Goal: Transaction & Acquisition: Download file/media

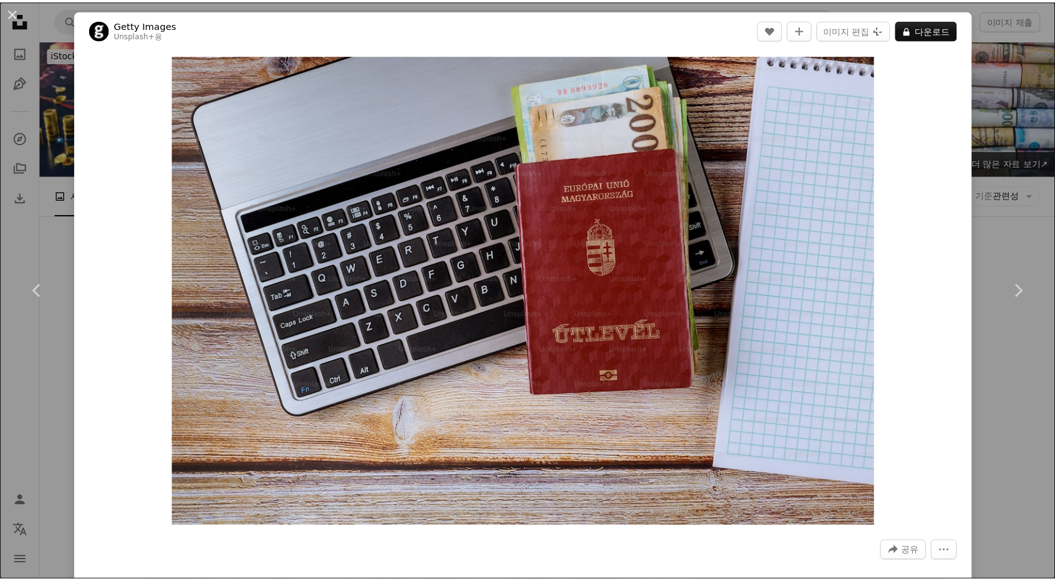
scroll to position [1814, 0]
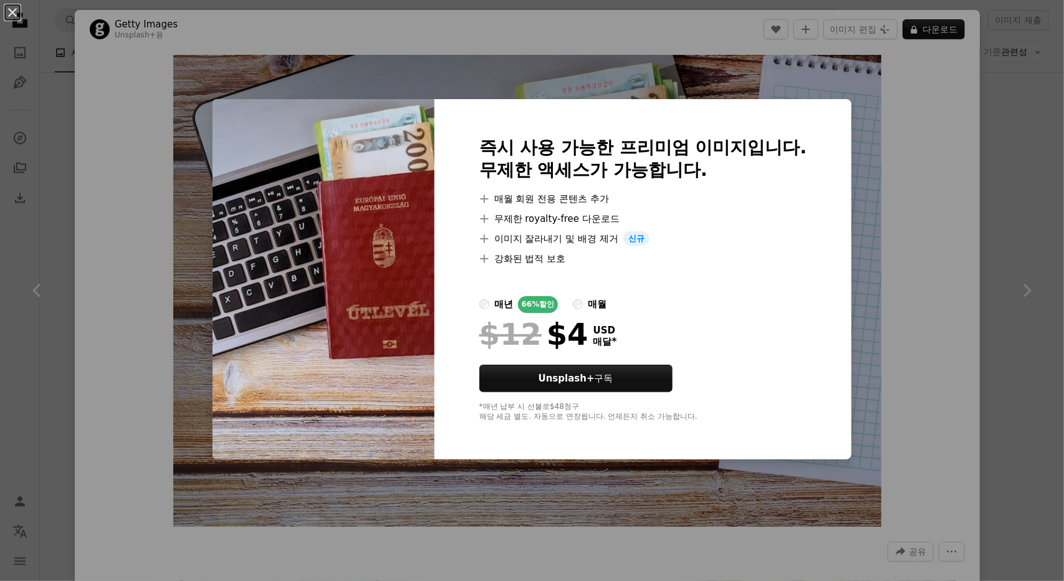
click at [984, 137] on div "An X shape 즉시 사용 가능한 프리미엄 이미지입니다. 무제한 액세스가 가능합니다. A plus sign 매월 회원 전용 콘텐츠 추가 A…" at bounding box center [532, 290] width 1064 height 581
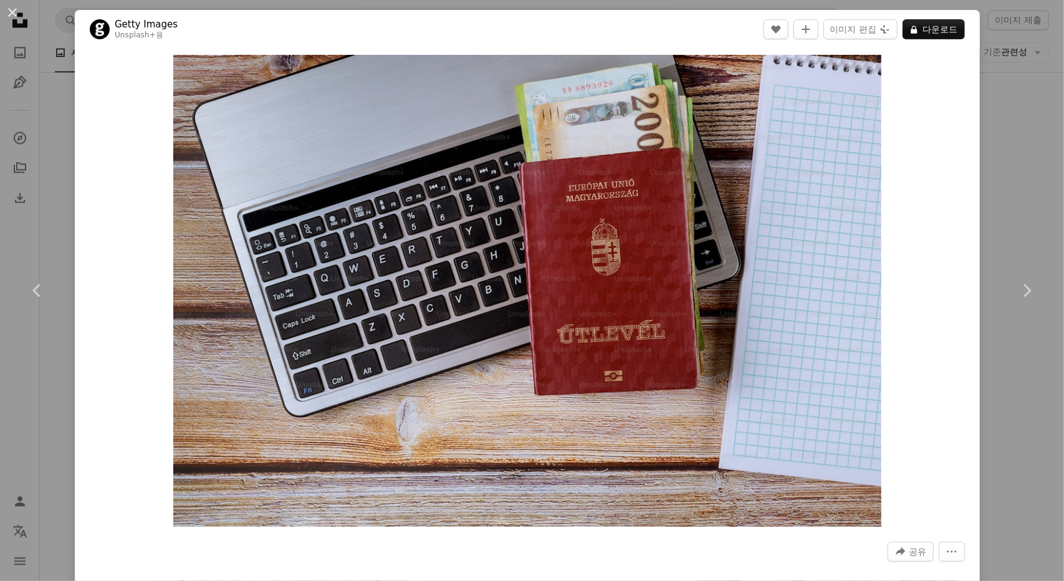
click at [11, 11] on button "An X shape" at bounding box center [12, 12] width 15 height 15
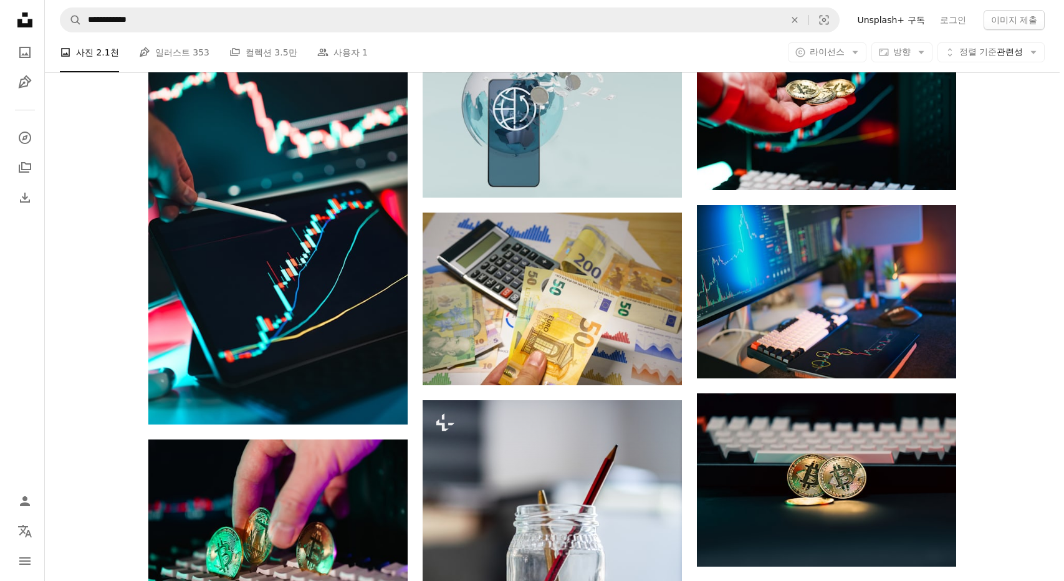
scroll to position [817, 0]
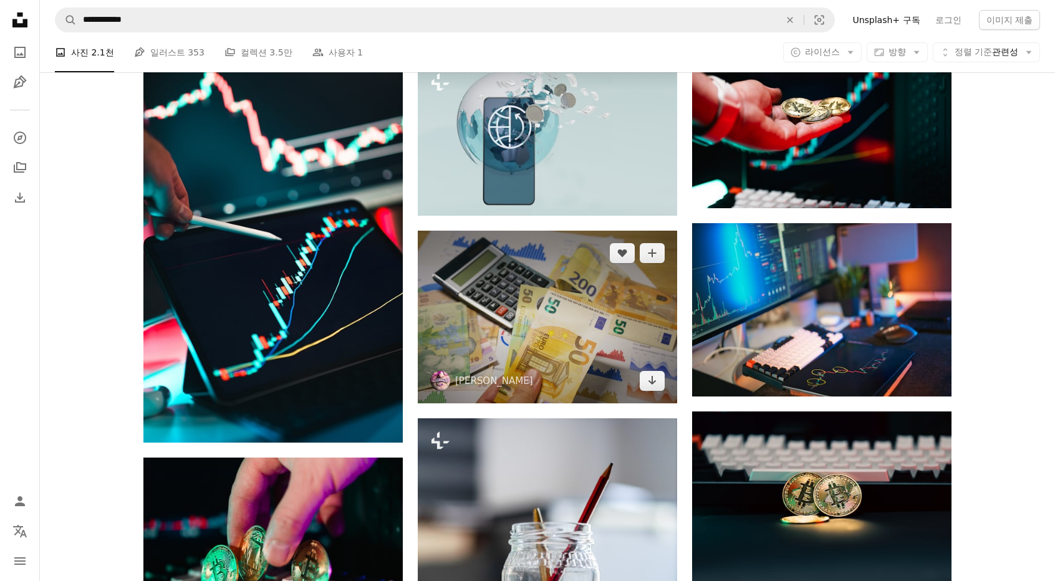
click at [525, 276] on img at bounding box center [547, 317] width 259 height 173
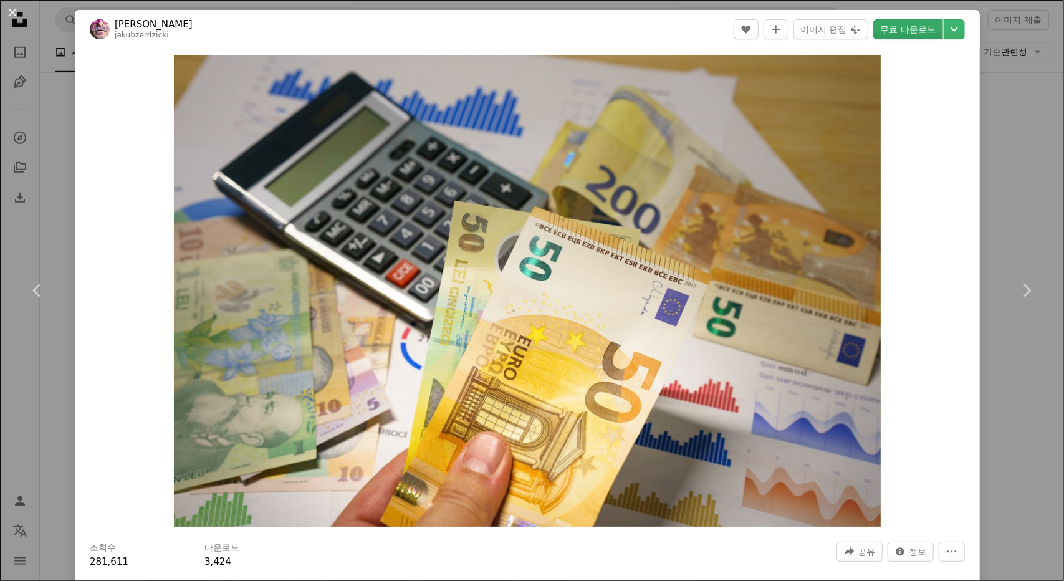
click at [916, 27] on link "무료 다운로드" at bounding box center [908, 29] width 70 height 20
